Goal: Task Accomplishment & Management: Use online tool/utility

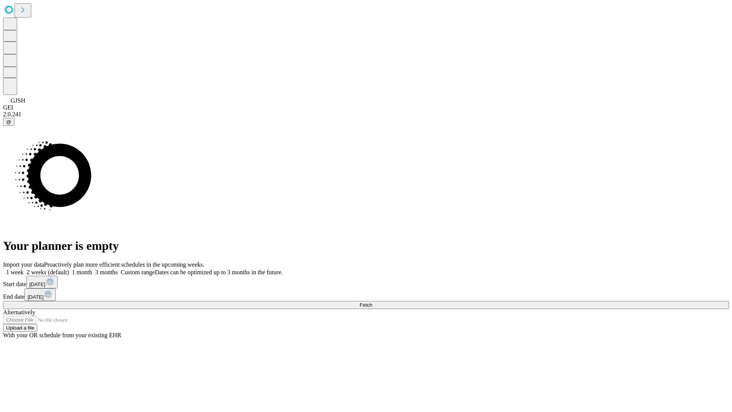
click at [372, 302] on span "Fetch" at bounding box center [365, 305] width 13 height 6
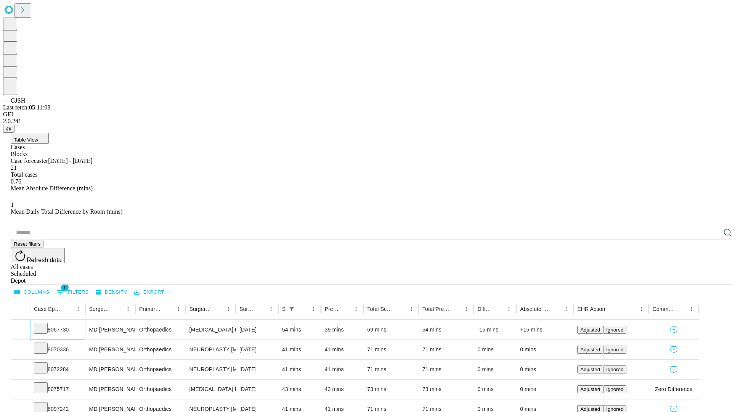
click at [45, 324] on icon at bounding box center [41, 328] width 8 height 8
